Goal: Check status: Check status

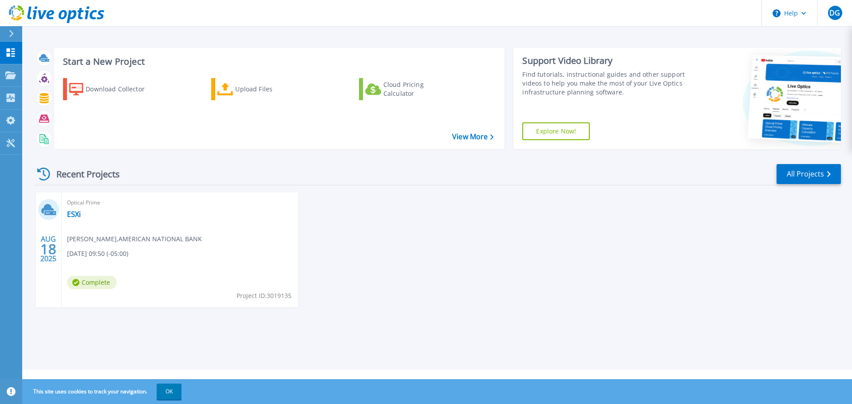
click at [205, 249] on div "Optical Prime ESXi Dalton George , AMERICAN NATIONAL BANK 08/18/2025, 09:50 (-0…" at bounding box center [180, 250] width 236 height 115
click at [76, 215] on link "ESXi" at bounding box center [74, 214] width 14 height 9
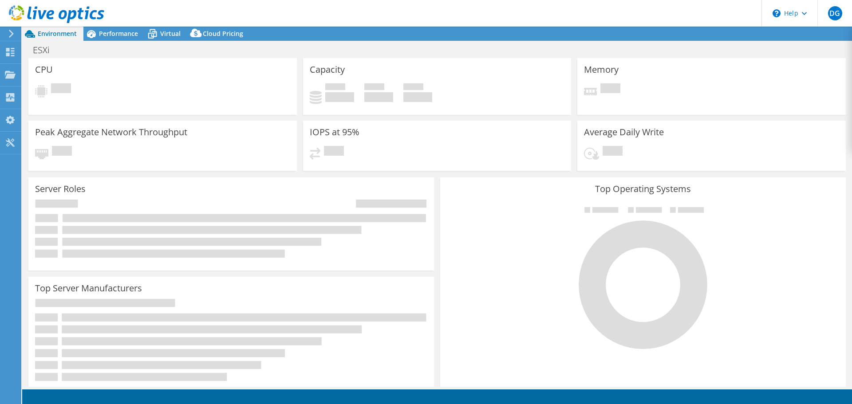
select select "USD"
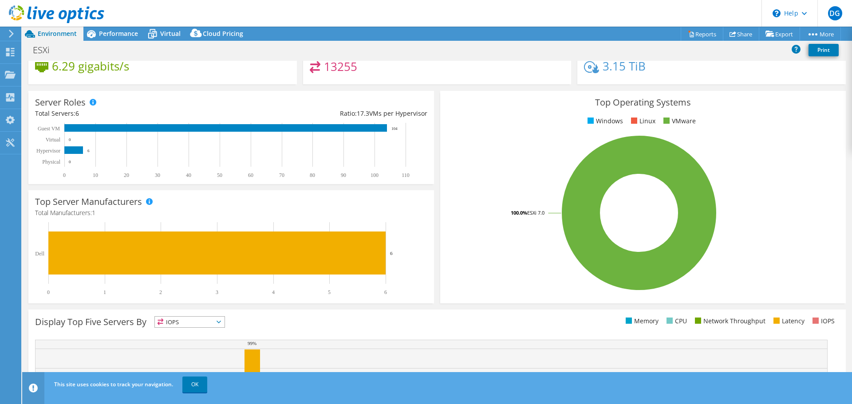
scroll to position [188, 0]
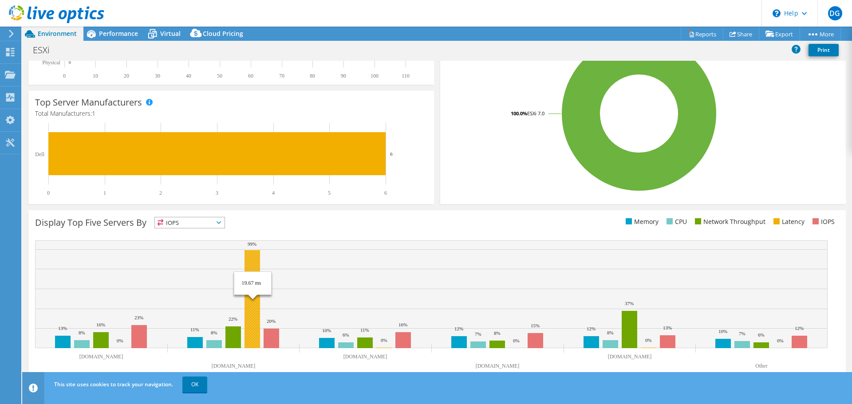
click at [253, 271] on rect at bounding box center [252, 299] width 16 height 98
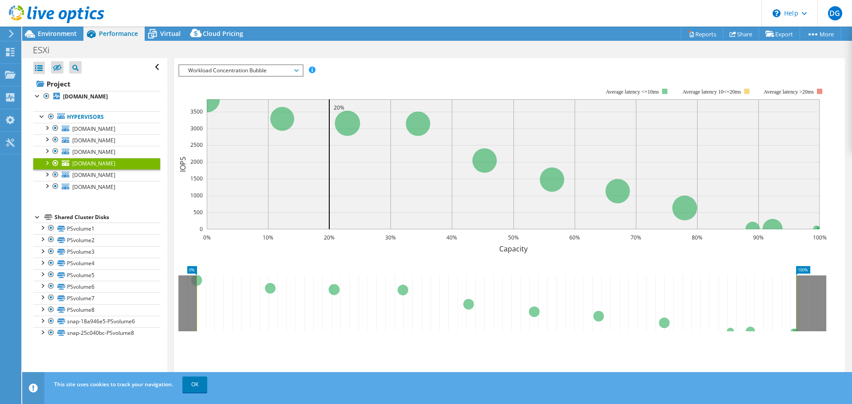
scroll to position [577, 0]
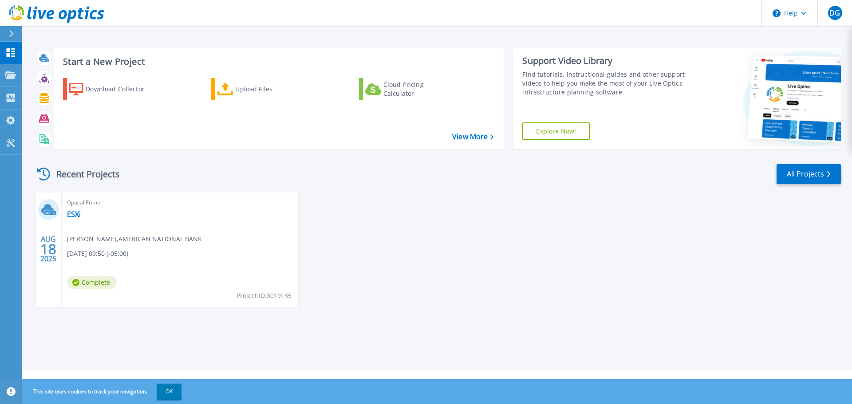
click at [20, 18] on icon at bounding box center [19, 18] width 6 height 4
click at [77, 213] on link "ESXi" at bounding box center [74, 214] width 14 height 9
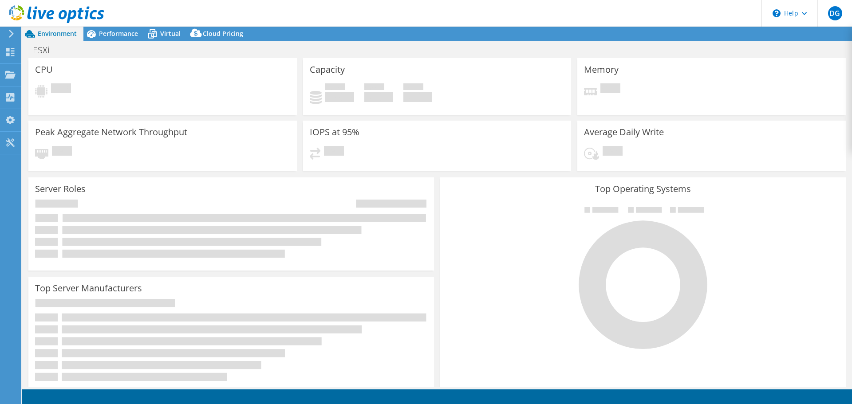
select select "USD"
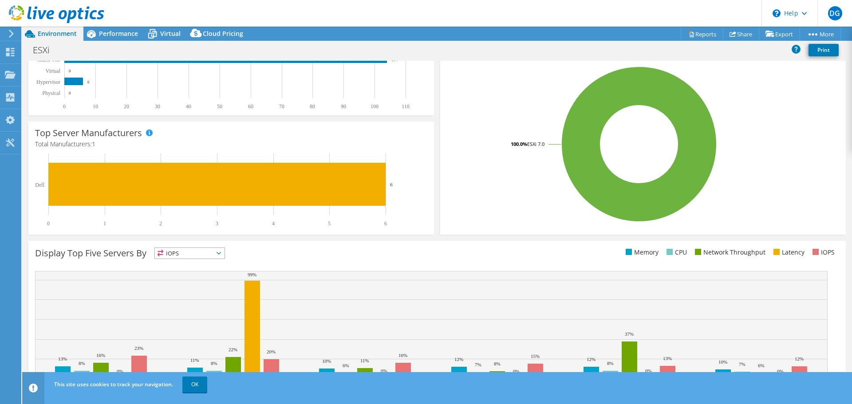
scroll to position [188, 0]
